Goal: Information Seeking & Learning: Learn about a topic

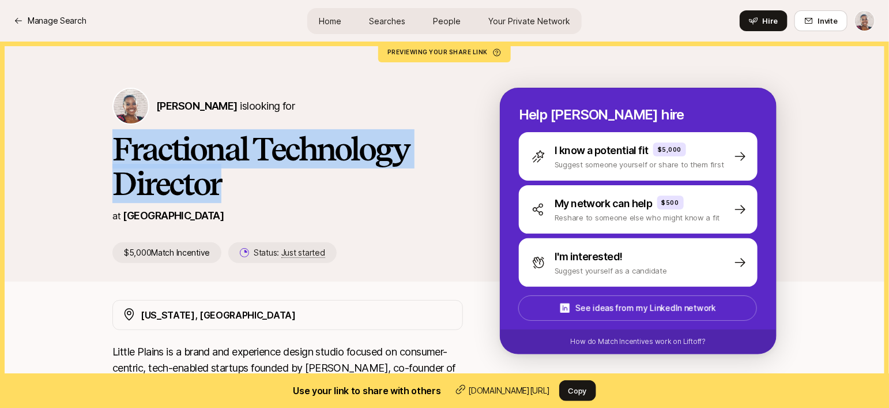
drag, startPoint x: 201, startPoint y: 177, endPoint x: 114, endPoint y: 150, distance: 91.8
click at [114, 150] on h1 "Fractional Technology Director" at bounding box center [287, 166] width 351 height 69
copy h1 "Fractional Technology Director"
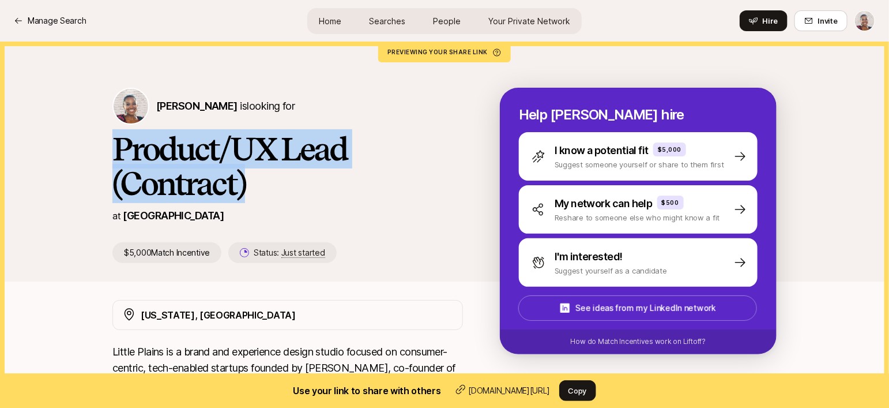
drag, startPoint x: 264, startPoint y: 172, endPoint x: 112, endPoint y: 153, distance: 152.8
click at [112, 153] on h1 "Product/UX Lead (Contract)" at bounding box center [287, 166] width 351 height 69
copy h1 "Product/UX Lead (Contract)"
